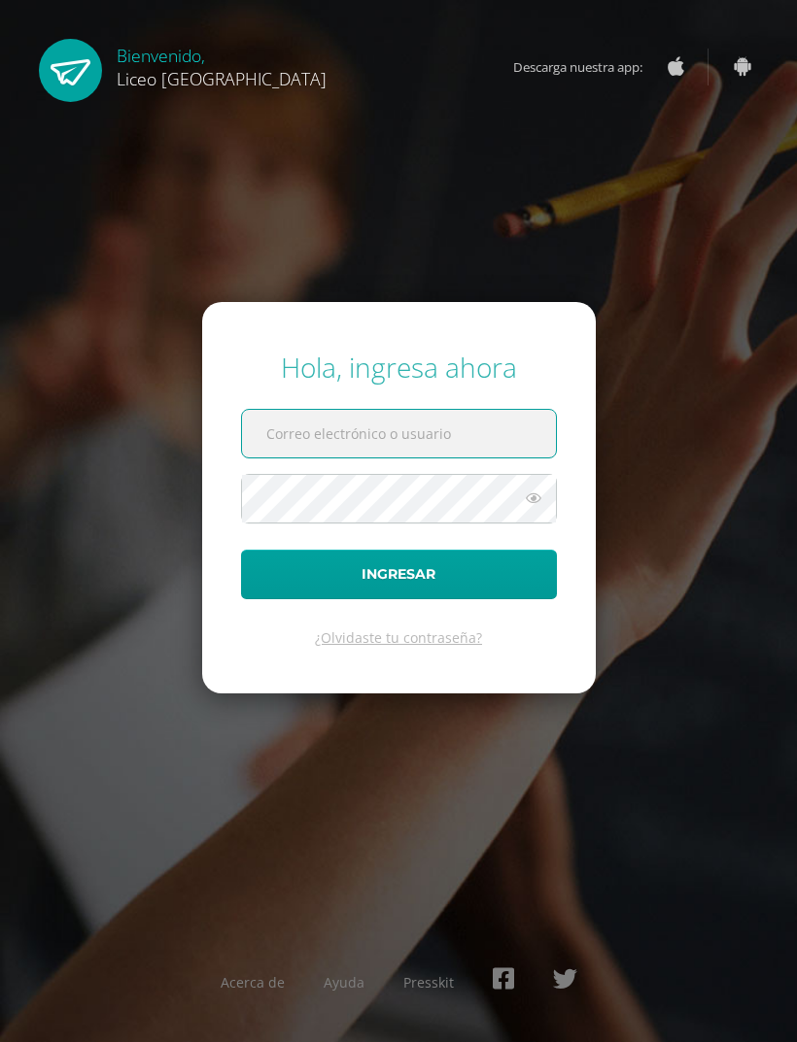
click at [391, 458] on input "text" at bounding box center [399, 434] width 314 height 48
type input "[EMAIL_ADDRESS][DOMAIN_NAME]"
click at [398, 599] on button "Ingresar" at bounding box center [399, 575] width 316 height 50
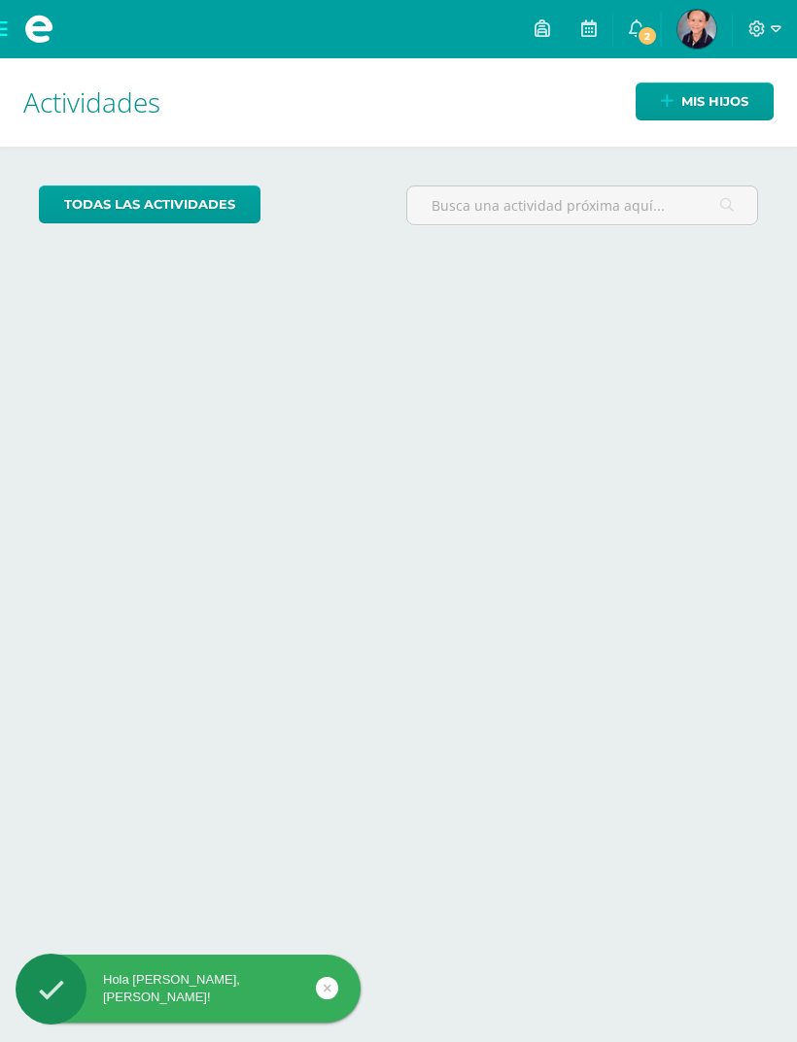
click at [639, 19] on icon at bounding box center [637, 27] width 16 height 17
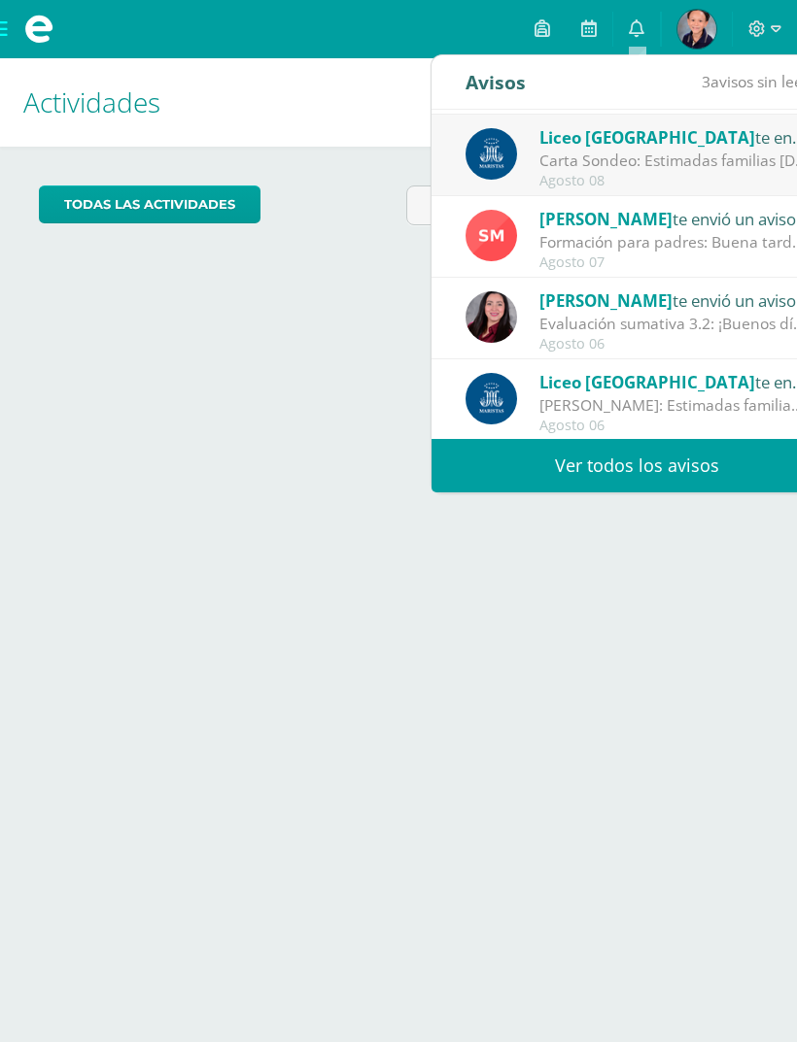
scroll to position [238, 0]
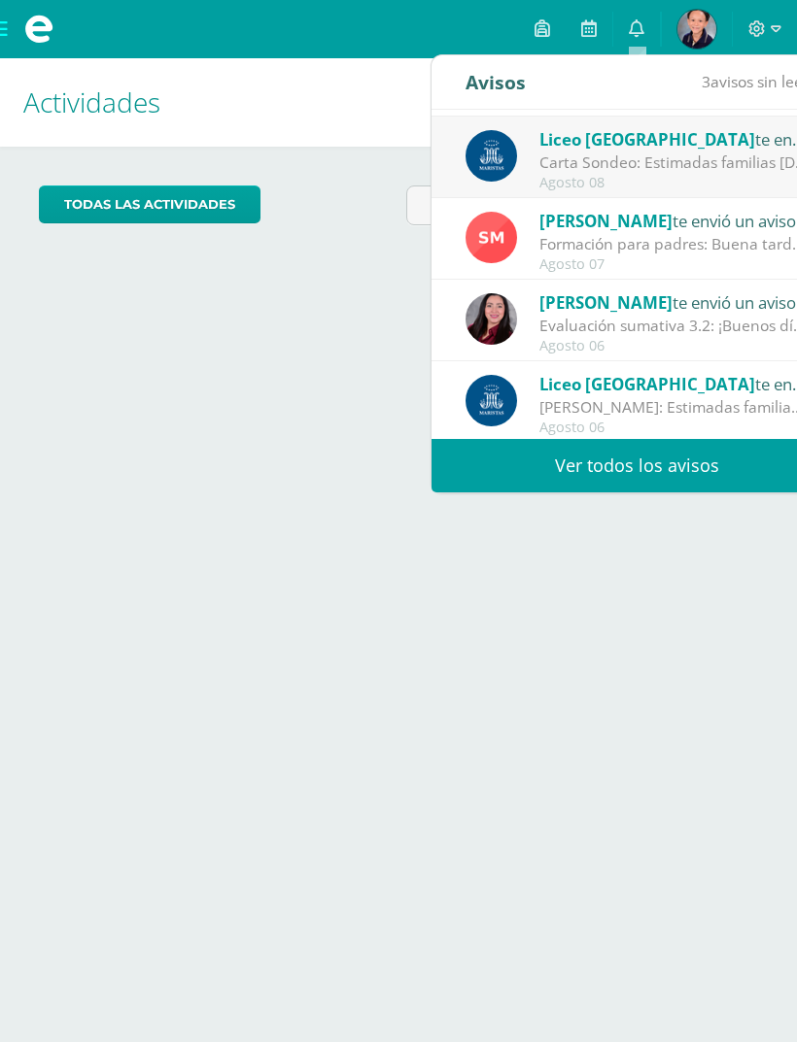
click at [738, 151] on div "Liceo Guatemala te envió un aviso" at bounding box center [674, 138] width 270 height 25
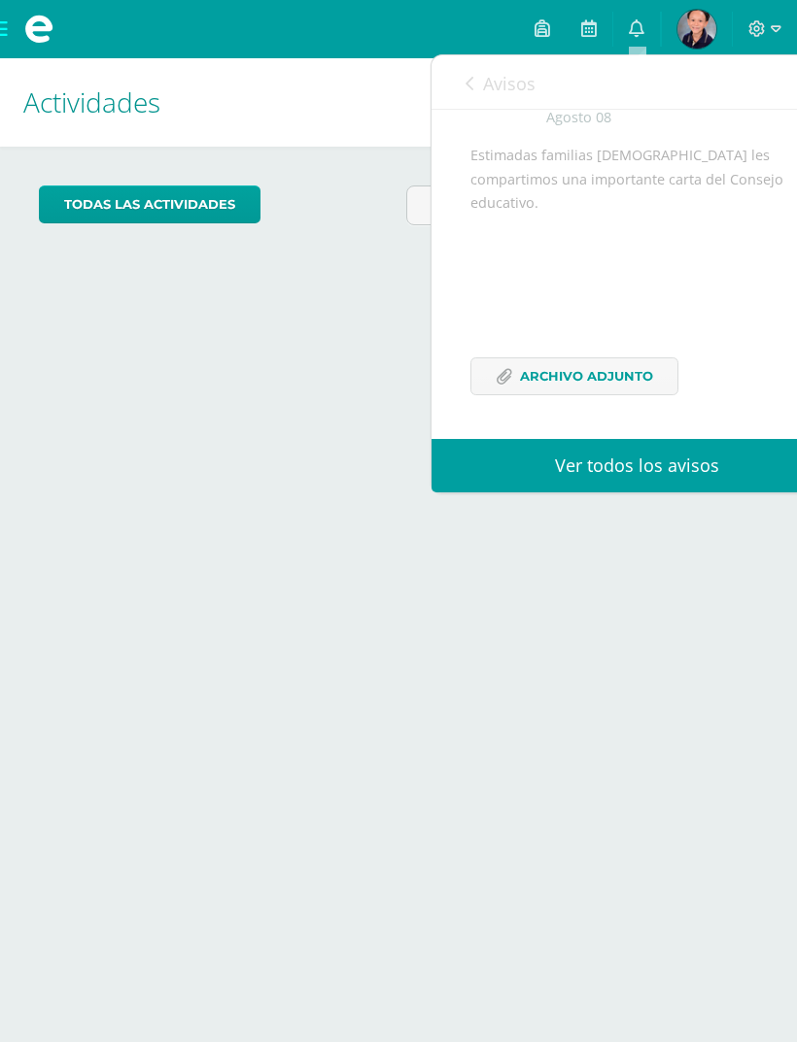
scroll to position [124, 0]
click at [592, 387] on span "Archivo Adjunto" at bounding box center [586, 376] width 133 height 36
click at [638, 12] on link "0" at bounding box center [636, 29] width 47 height 58
click at [548, 462] on link "Ver todos los avisos" at bounding box center [636, 465] width 411 height 53
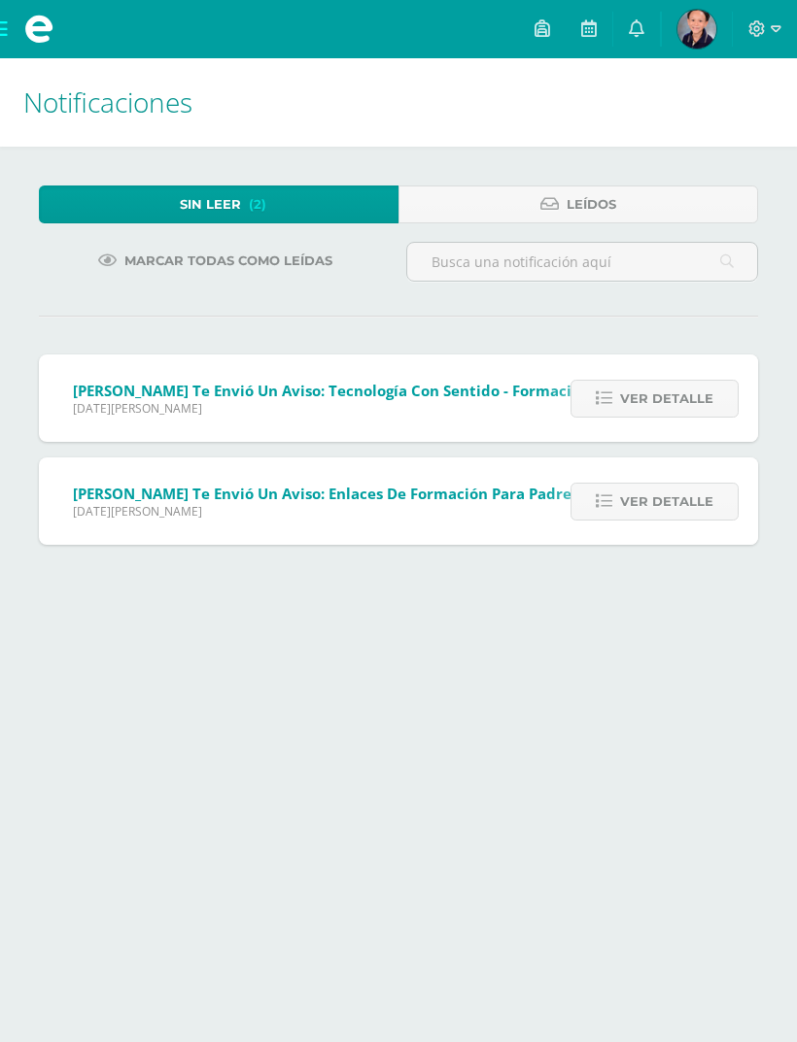
click at [511, 493] on span "Sonia Monterroso te envió un aviso: Enlaces de Formación para padres sobre segu…" at bounding box center [454, 493] width 762 height 19
click at [630, 503] on span "Ver detalle" at bounding box center [666, 502] width 93 height 36
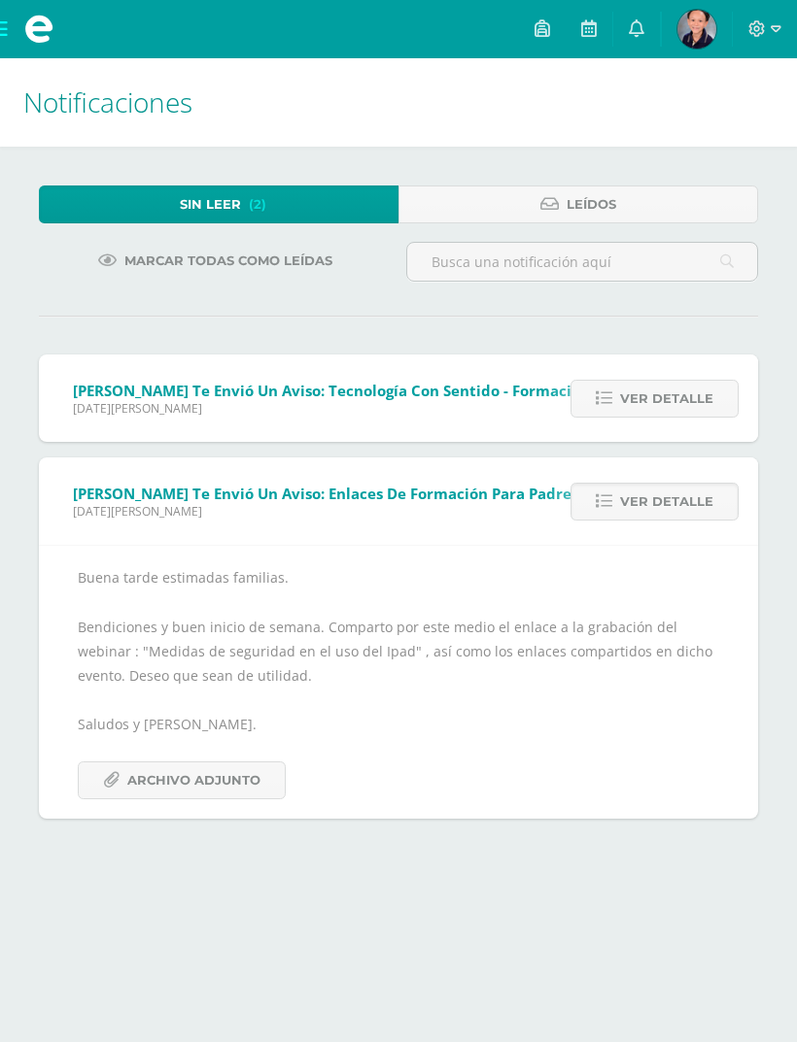
click at [529, 413] on span "Lunes 11 de Agosto de 2025" at bounding box center [376, 408] width 607 height 17
click at [650, 397] on span "Ver detalle" at bounding box center [666, 399] width 93 height 36
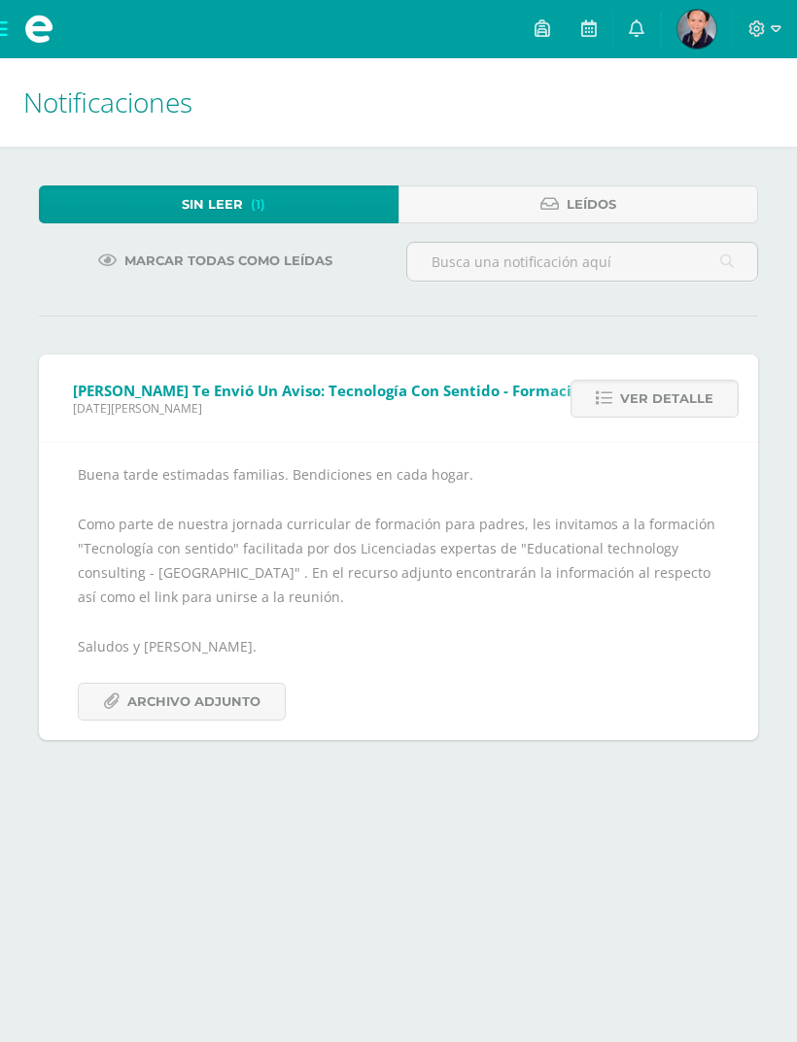
click at [199, 693] on span "Archivo Adjunto" at bounding box center [193, 702] width 133 height 36
click at [648, 37] on link at bounding box center [636, 29] width 47 height 58
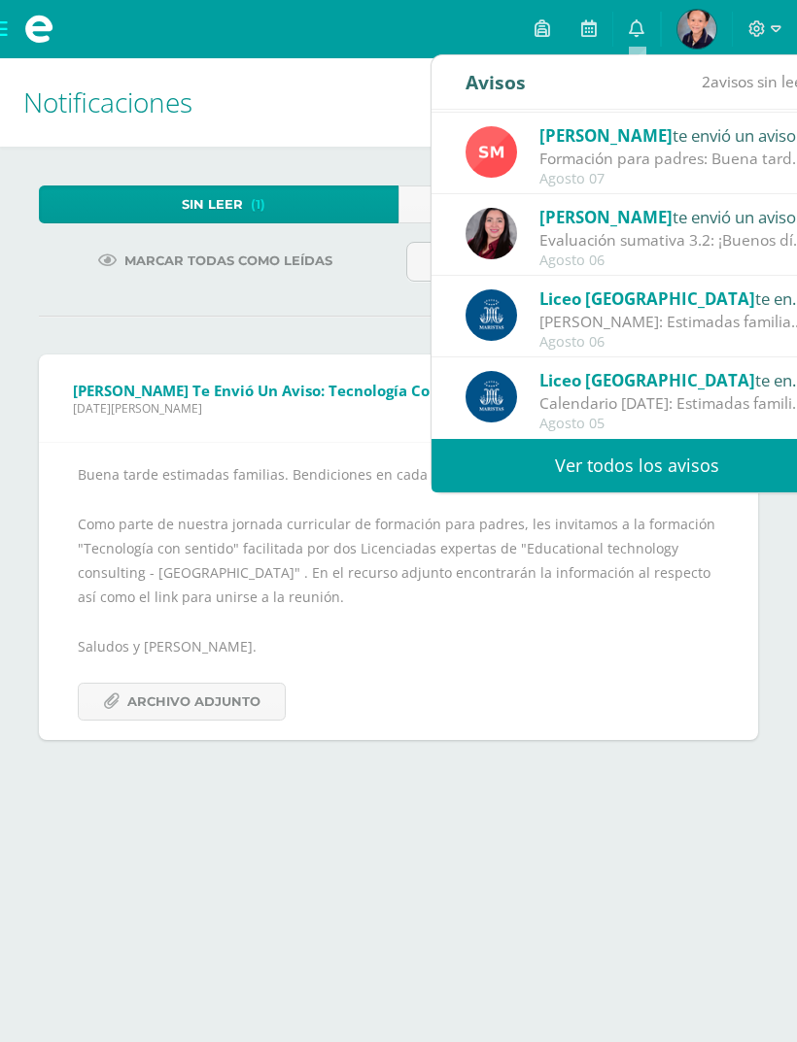
scroll to position [323, 0]
